Goal: Check status: Check status

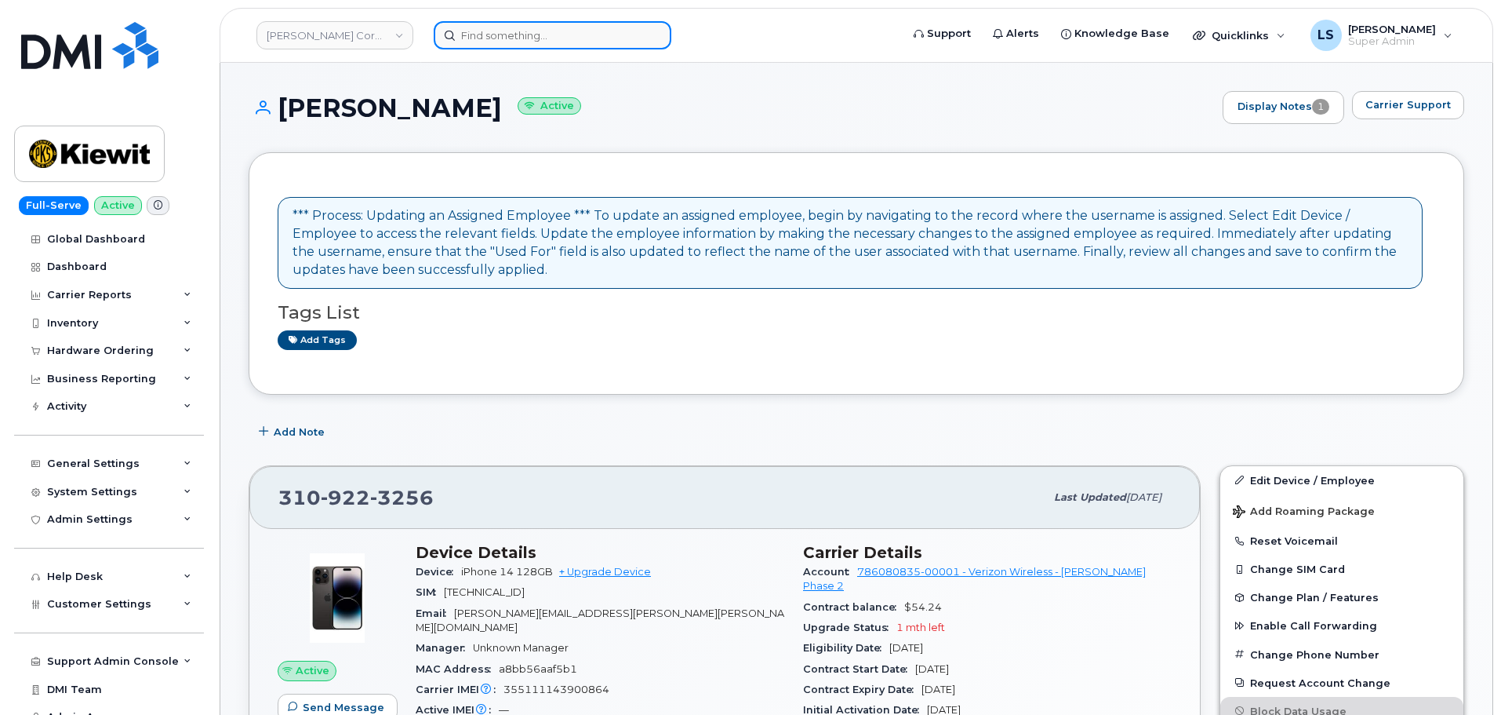
click at [546, 35] on input at bounding box center [553, 35] width 238 height 28
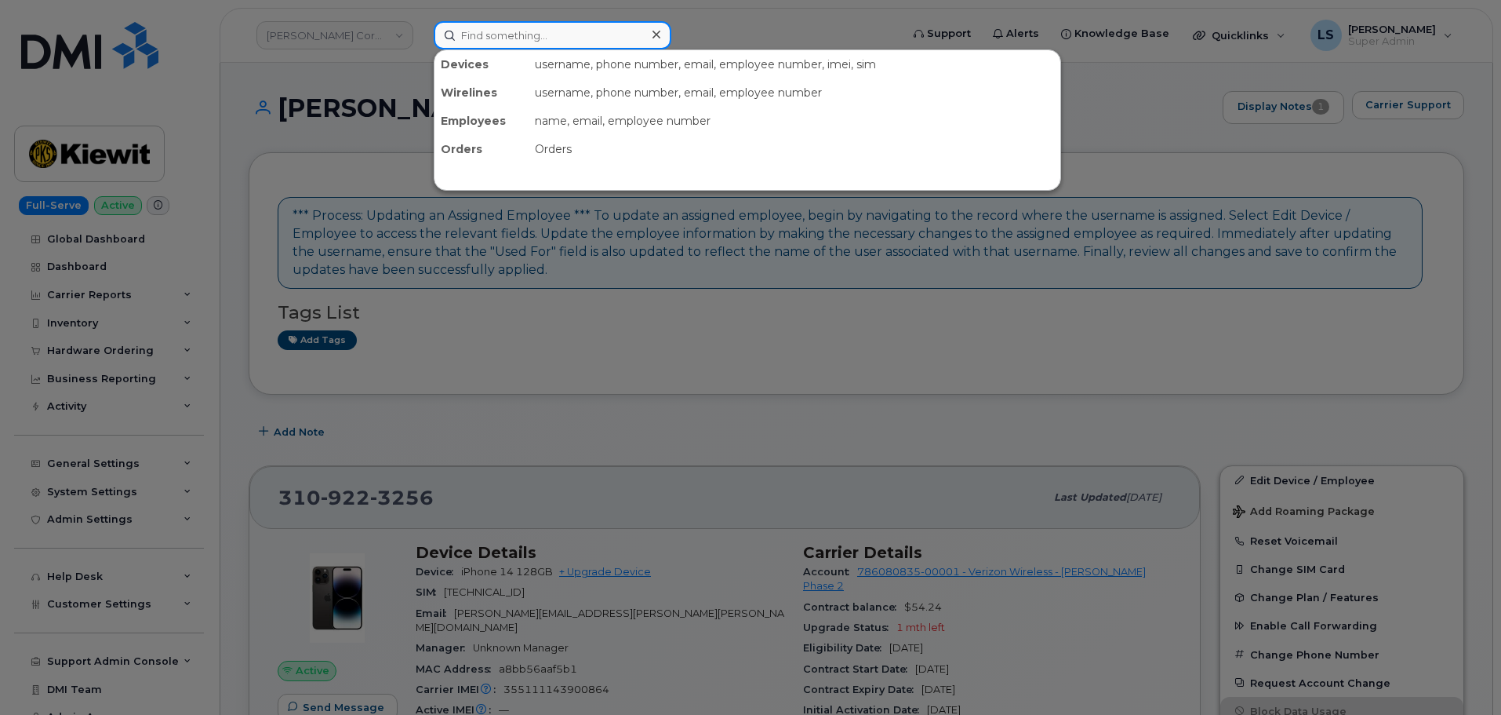
paste input "302751"
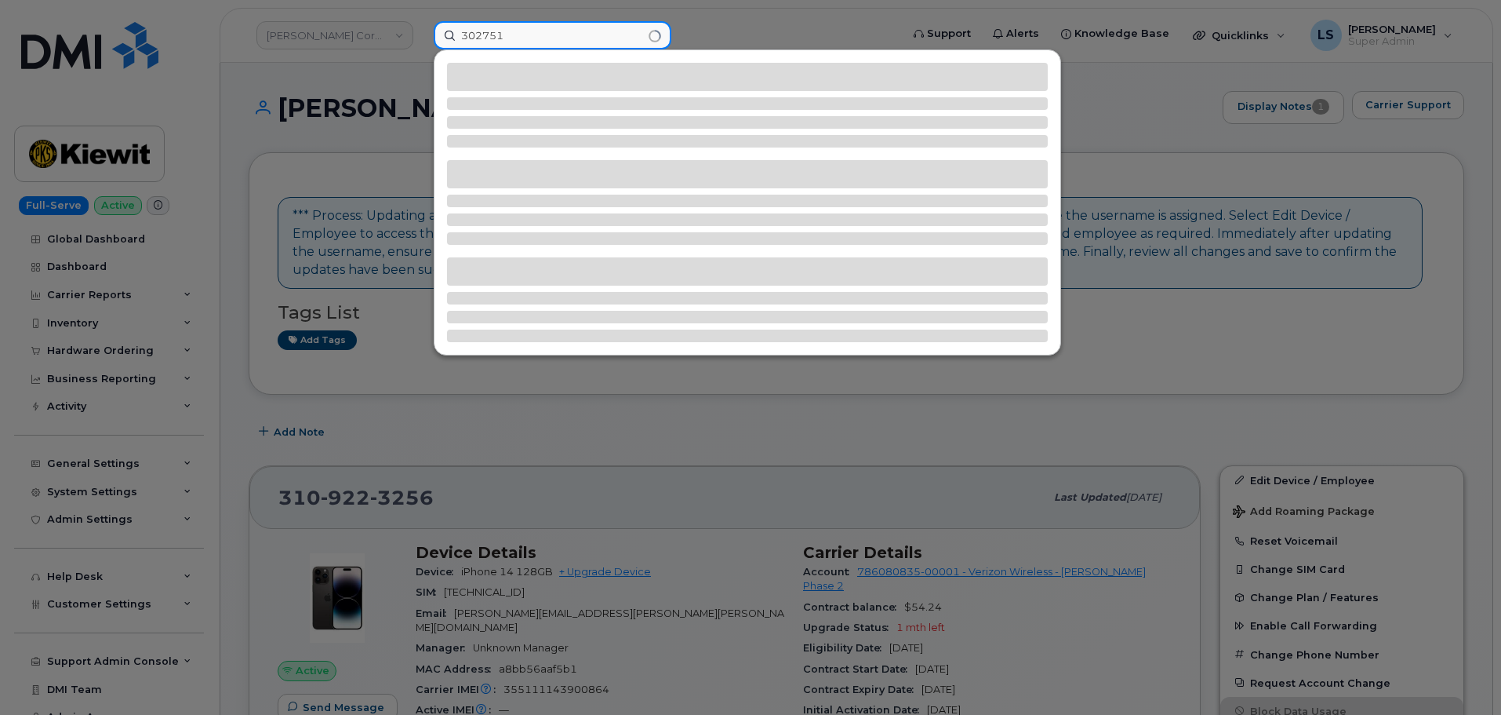
type input "302751"
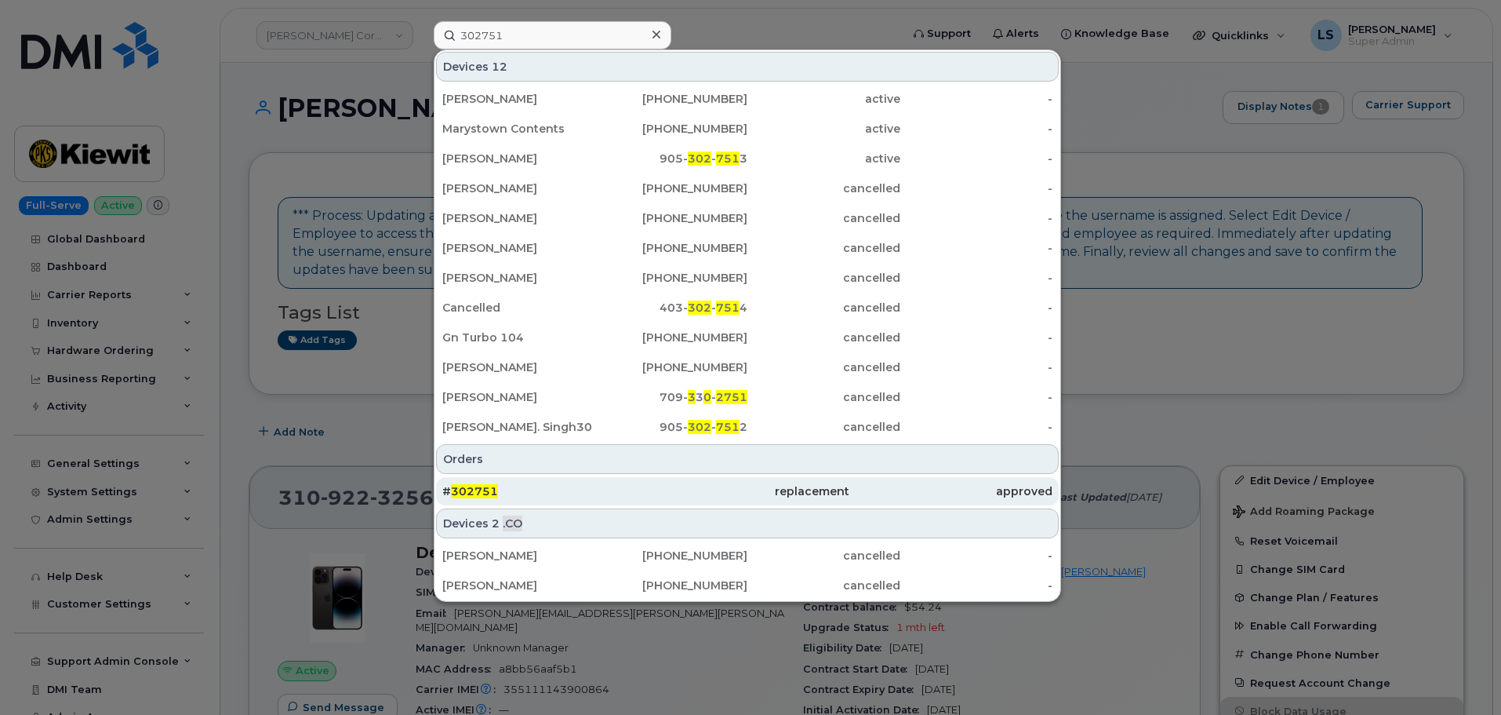
click at [537, 482] on div "# 302751" at bounding box center [543, 491] width 203 height 28
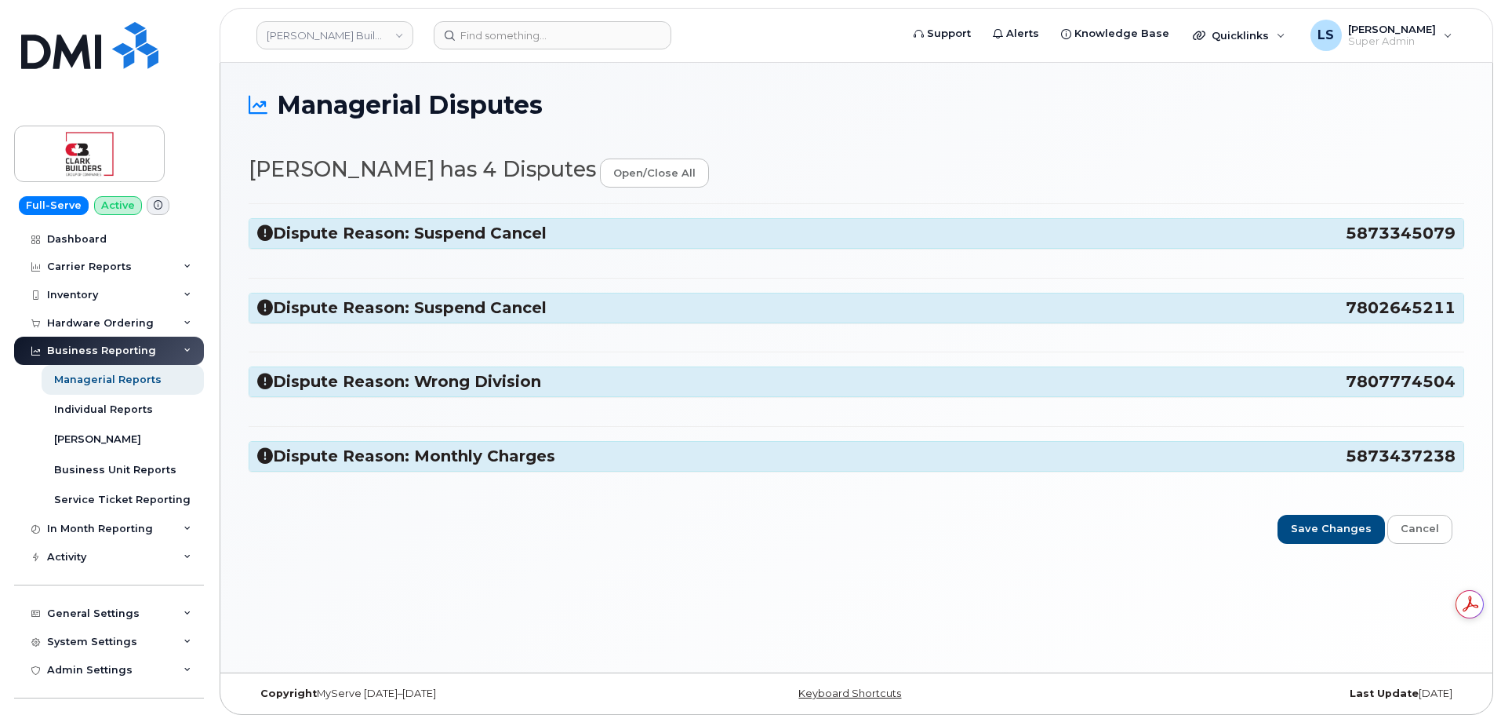
click at [425, 248] on div "Dispute Reason: Suspend Cancel 5873345079" at bounding box center [856, 233] width 1214 height 29
click at [425, 244] on h3 "Dispute Reason: Suspend Cancel 5873345079" at bounding box center [856, 233] width 1199 height 21
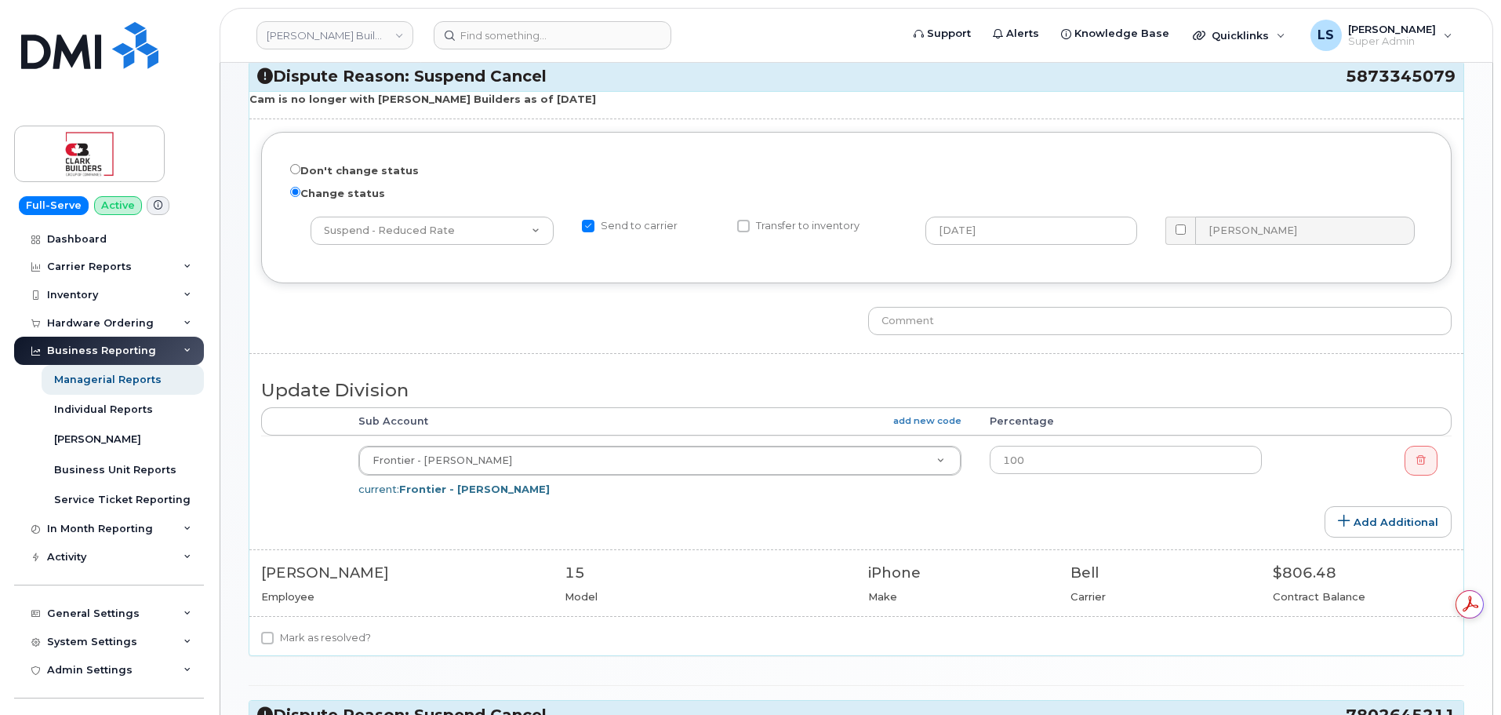
scroll to position [471, 0]
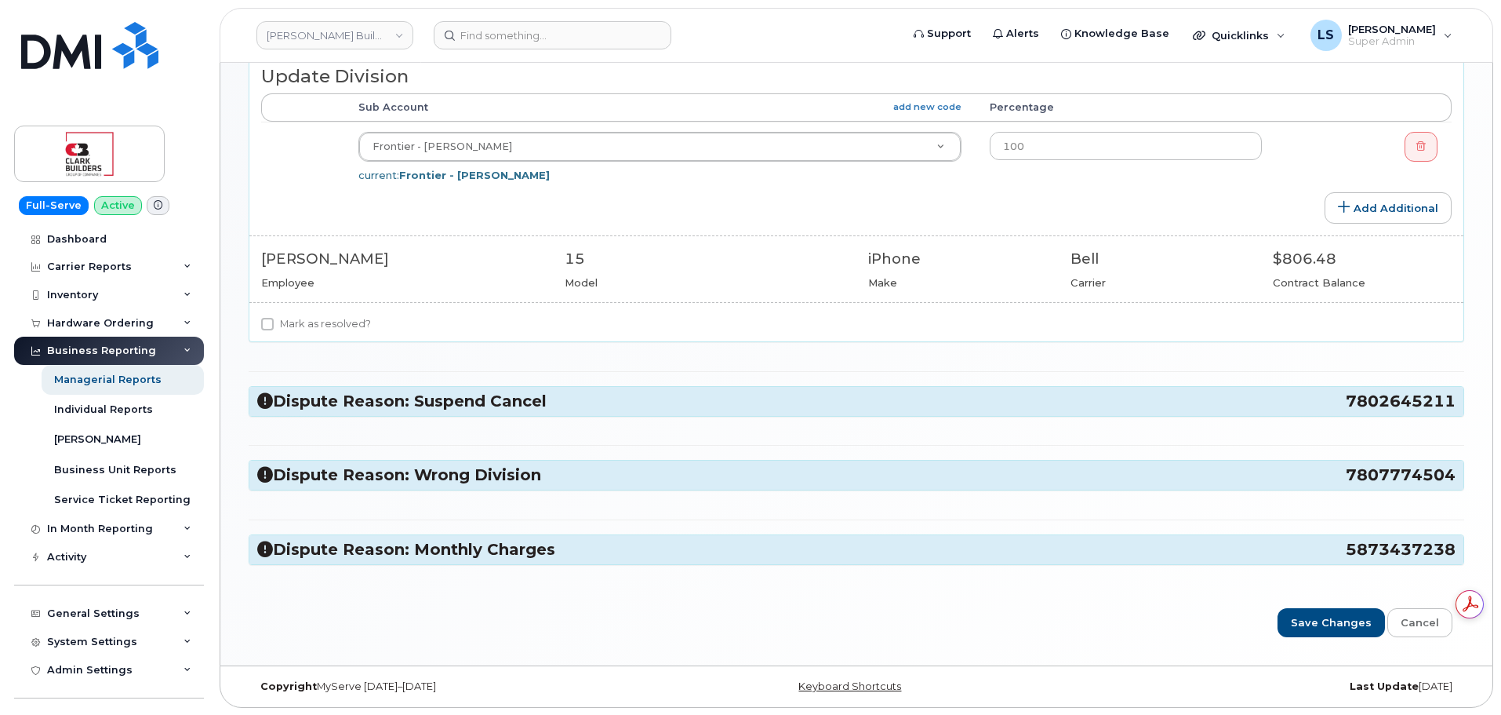
click at [336, 326] on label "Mark as resolved?" at bounding box center [316, 324] width 110 height 19
click at [274, 326] on input "Mark as resolved?" at bounding box center [267, 324] width 13 height 13
checkbox input "true"
click at [365, 398] on h3 "Dispute Reason: Suspend Cancel 7802645211" at bounding box center [856, 401] width 1199 height 21
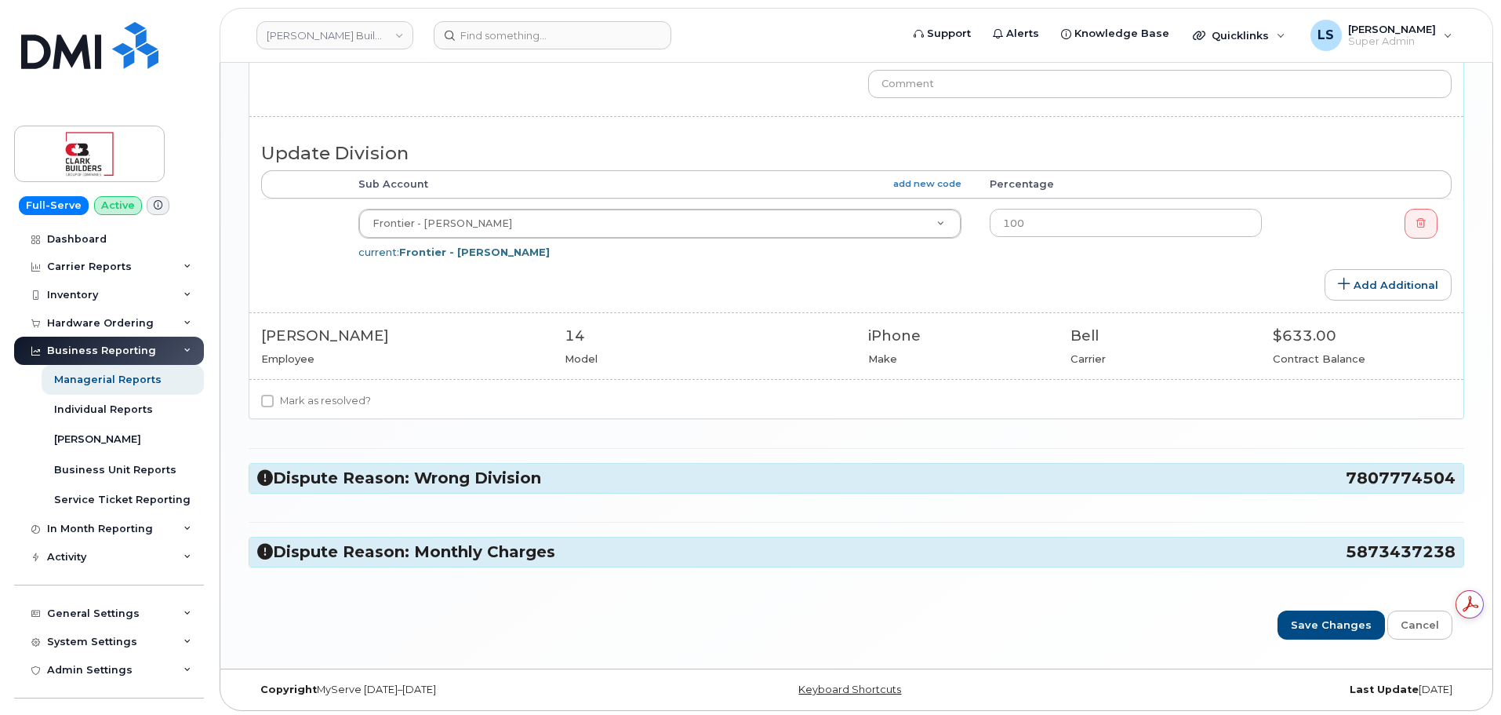
scroll to position [1036, 0]
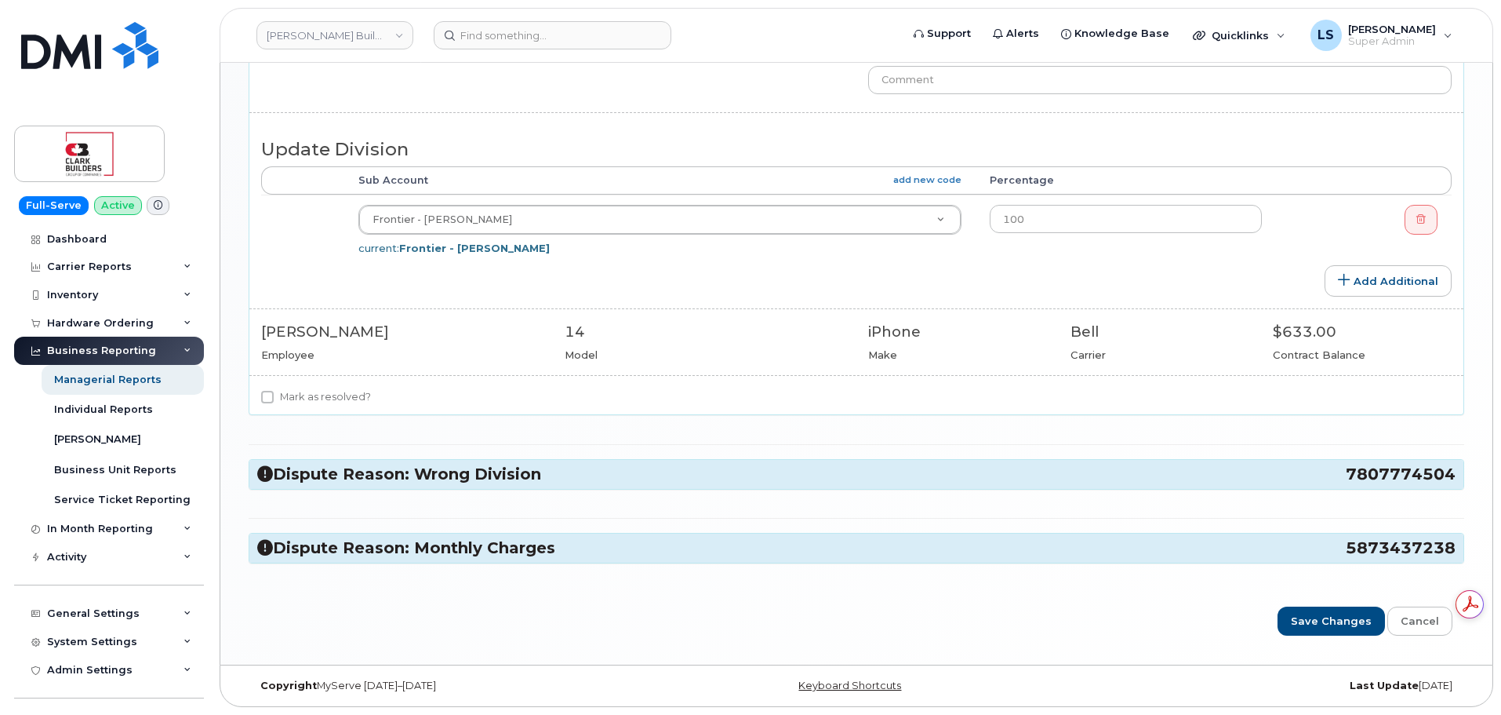
click at [350, 394] on label "Mark as resolved?" at bounding box center [316, 397] width 110 height 19
click at [274, 394] on input "Mark as resolved?" at bounding box center [267, 397] width 13 height 13
checkbox input "true"
click at [377, 474] on h3 "Dispute Reason: Wrong Division 7807774504" at bounding box center [856, 474] width 1199 height 21
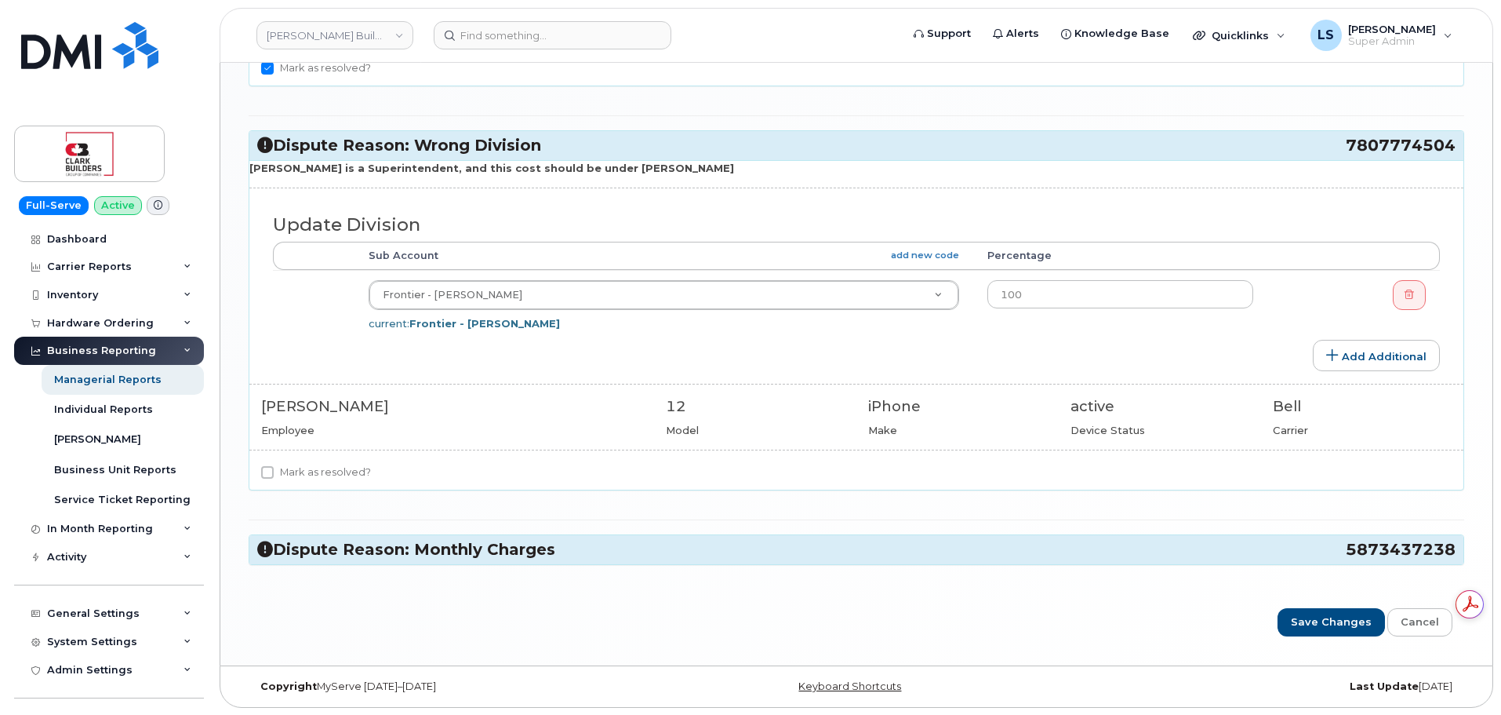
scroll to position [1366, 0]
